Goal: Task Accomplishment & Management: Manage account settings

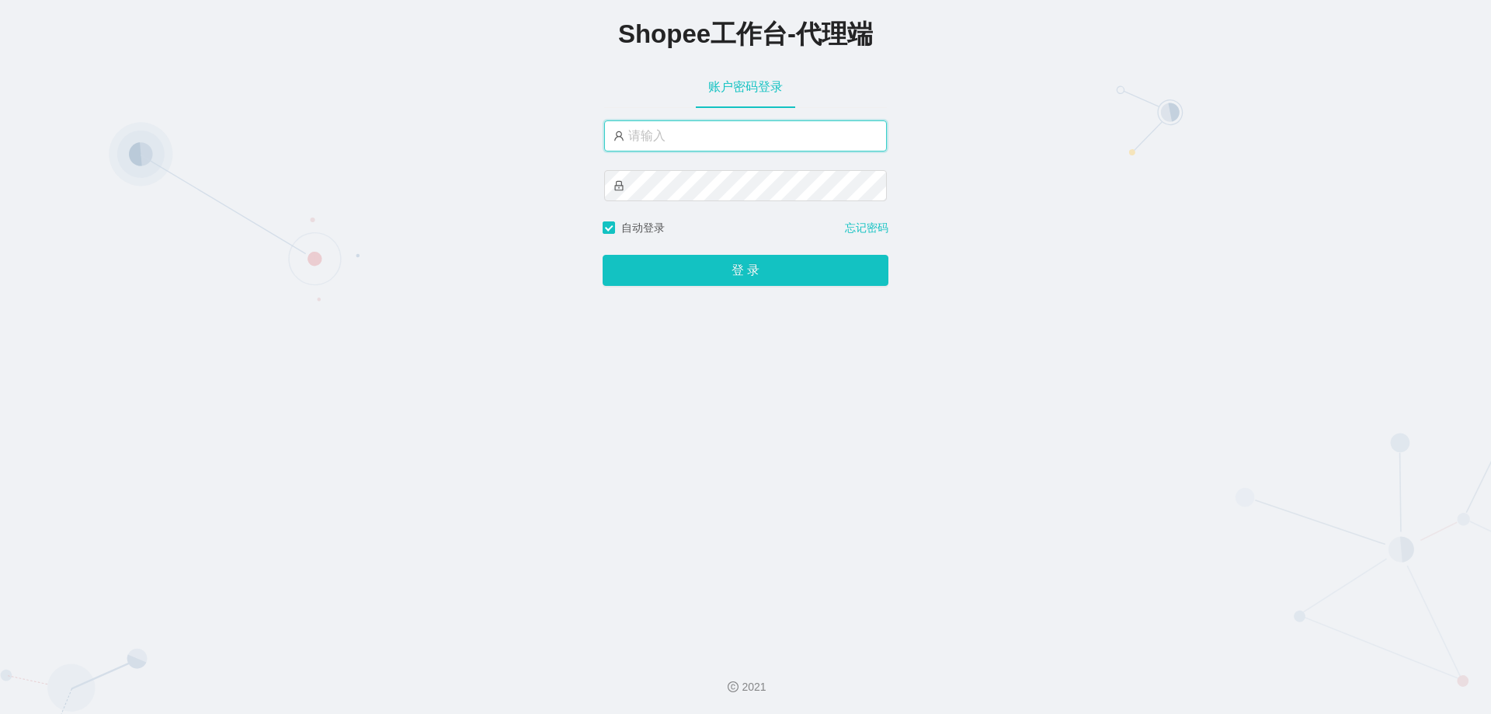
click at [686, 121] on input "text" at bounding box center [745, 135] width 283 height 31
click at [696, 134] on input "text" at bounding box center [745, 135] width 283 height 31
paste input "xjp807"
type input "xjp807"
click at [707, 201] on div at bounding box center [745, 185] width 283 height 31
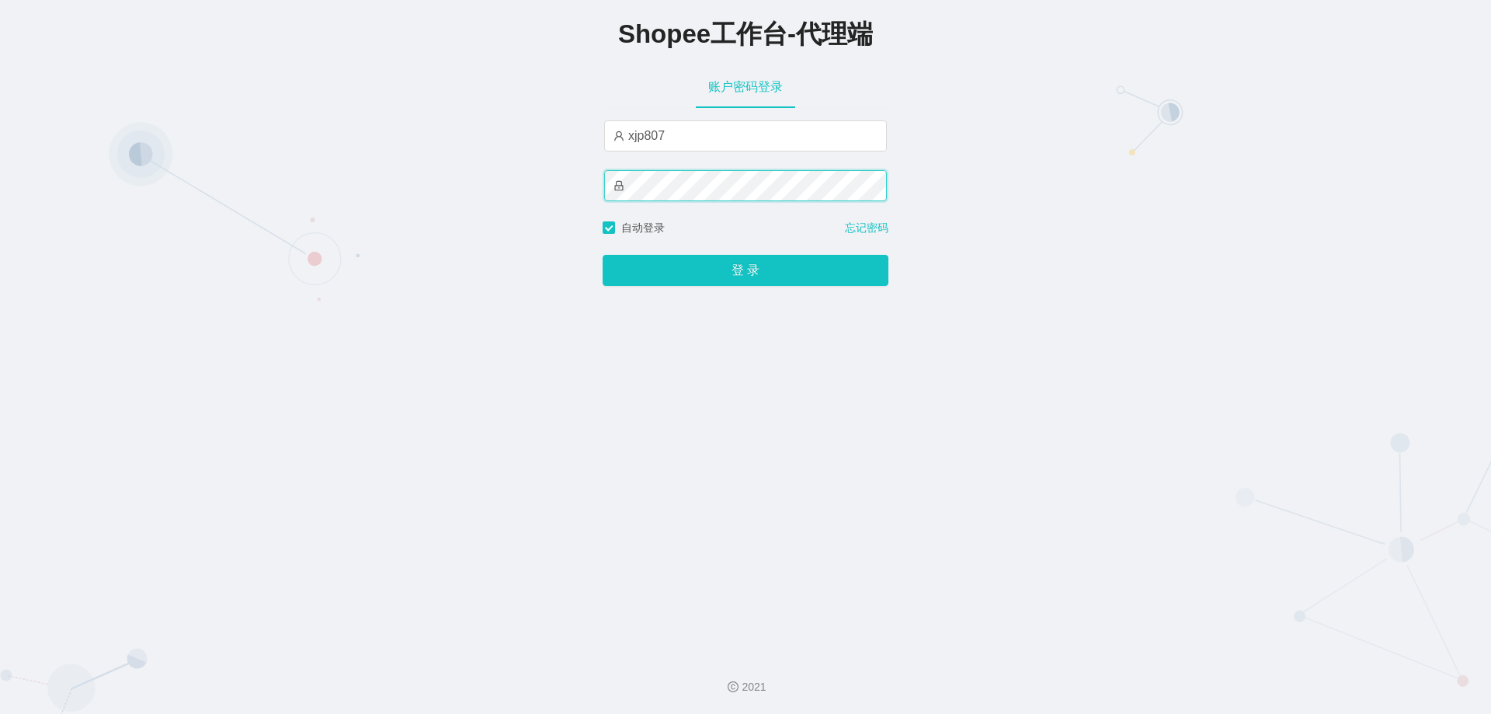
click at [603, 255] on button "登 录" at bounding box center [746, 270] width 286 height 31
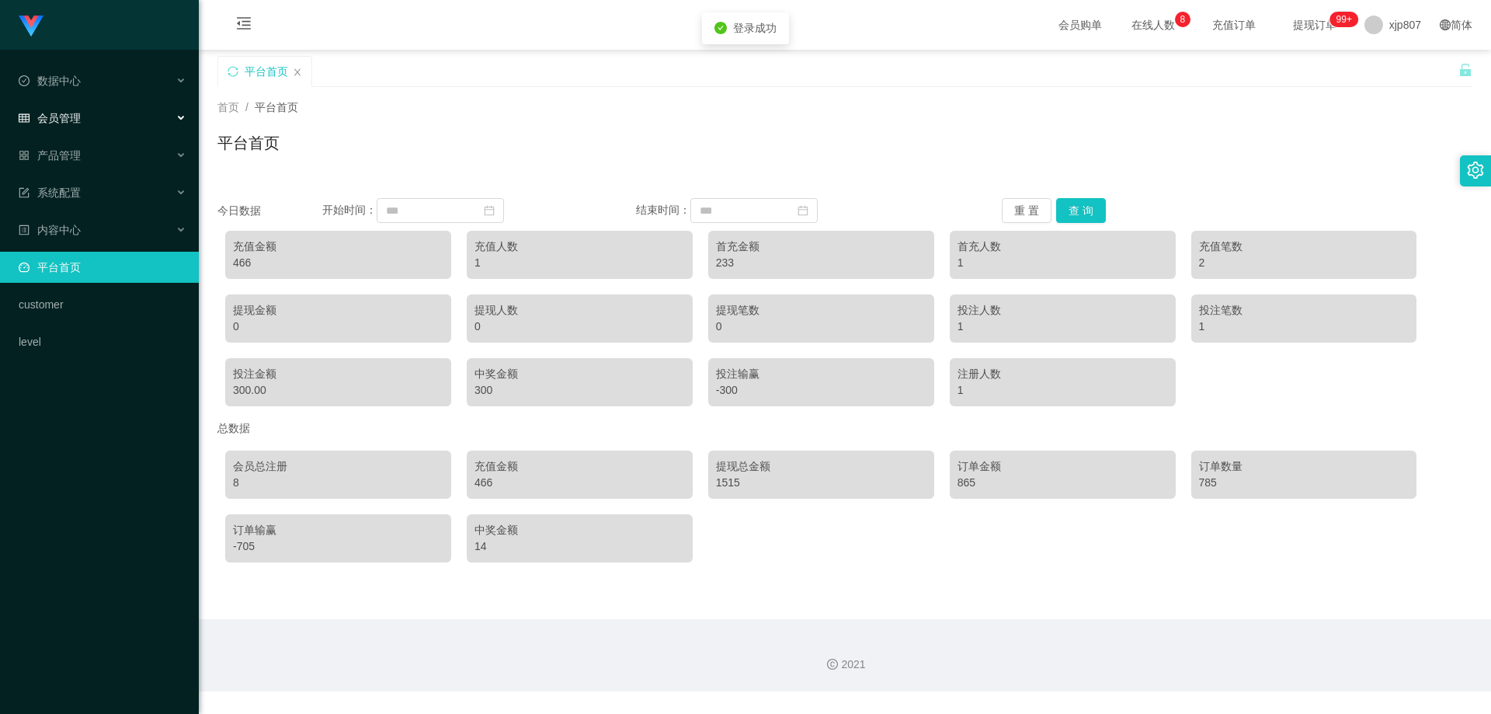
click at [68, 116] on span "会员管理" at bounding box center [50, 118] width 62 height 12
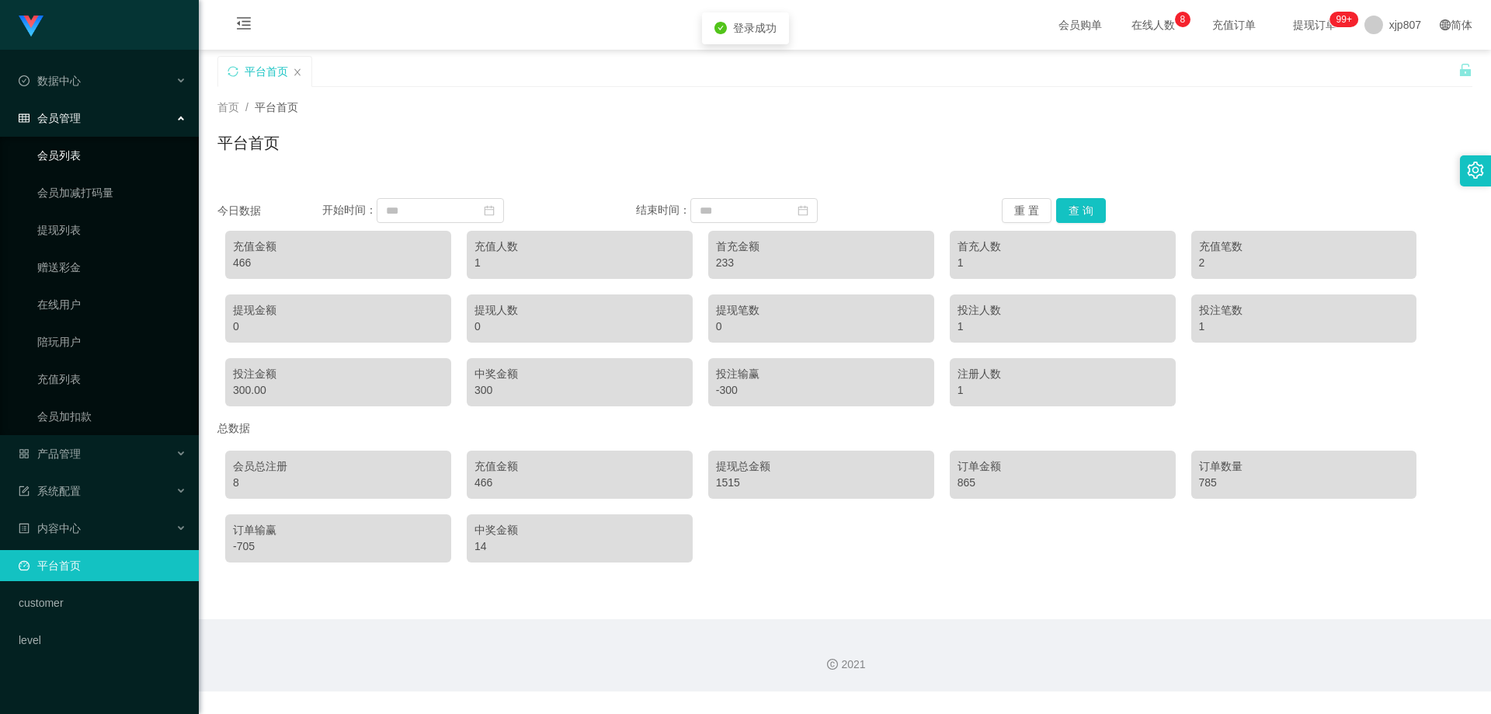
click at [60, 153] on link "会员列表" at bounding box center [111, 155] width 149 height 31
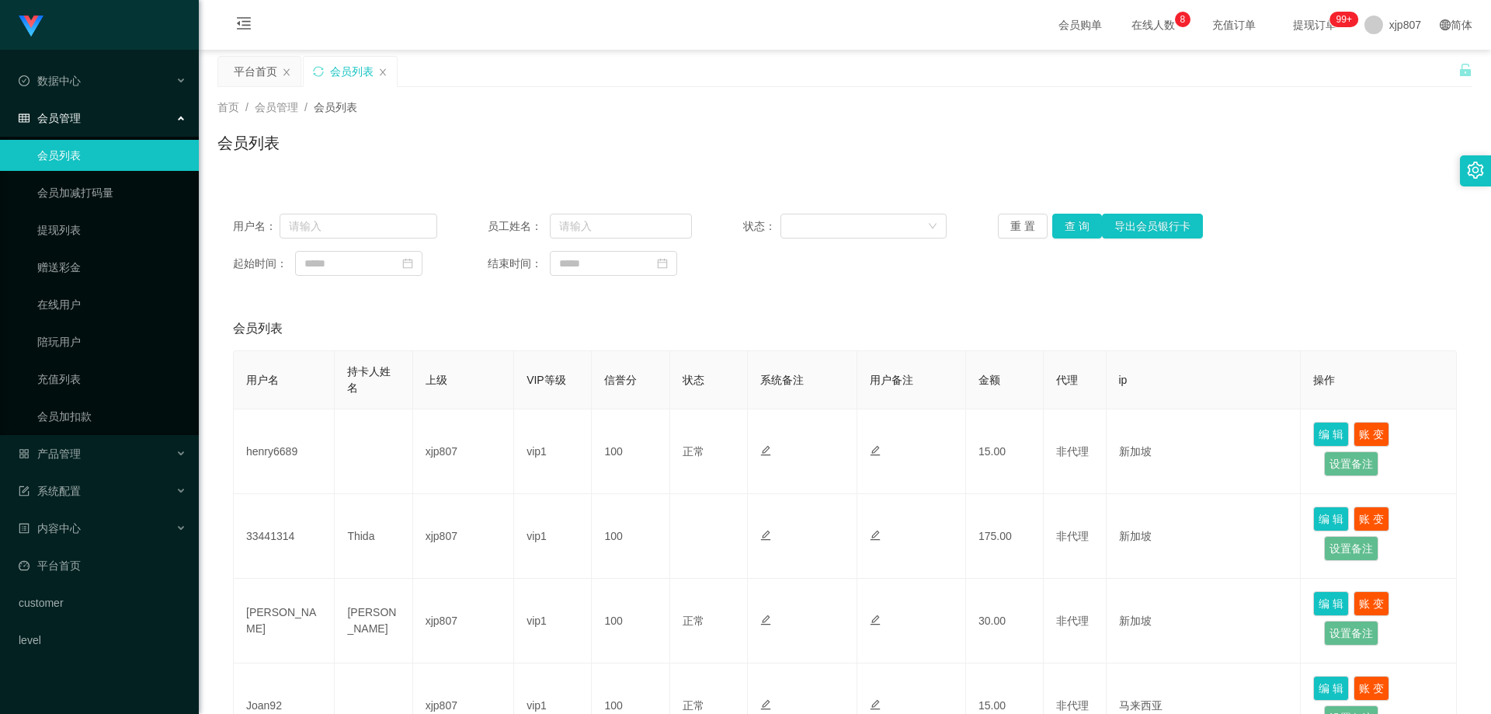
click at [1294, 317] on div "会员列表" at bounding box center [845, 328] width 1224 height 43
